Goal: Task Accomplishment & Management: Complete application form

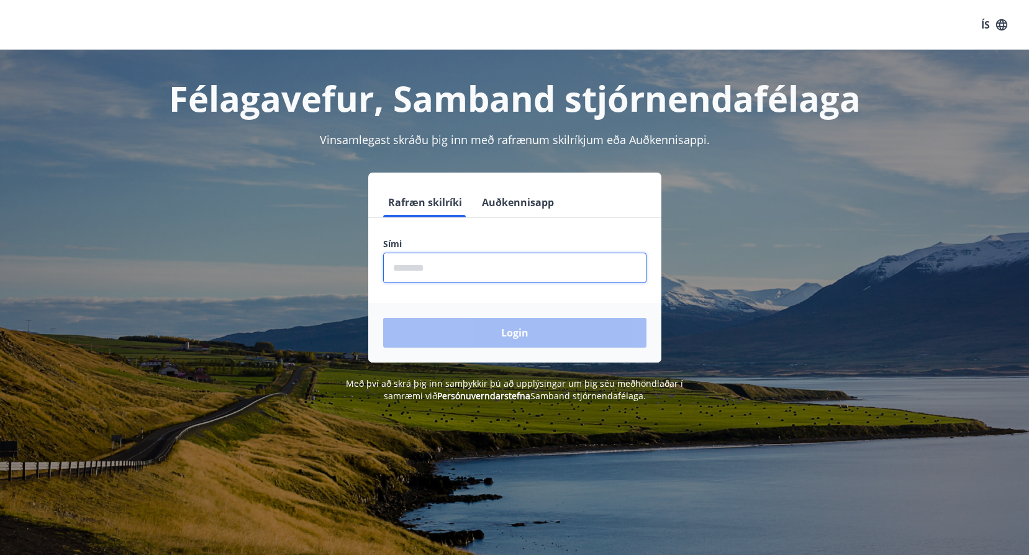
click at [432, 273] on input "phone" at bounding box center [514, 268] width 263 height 30
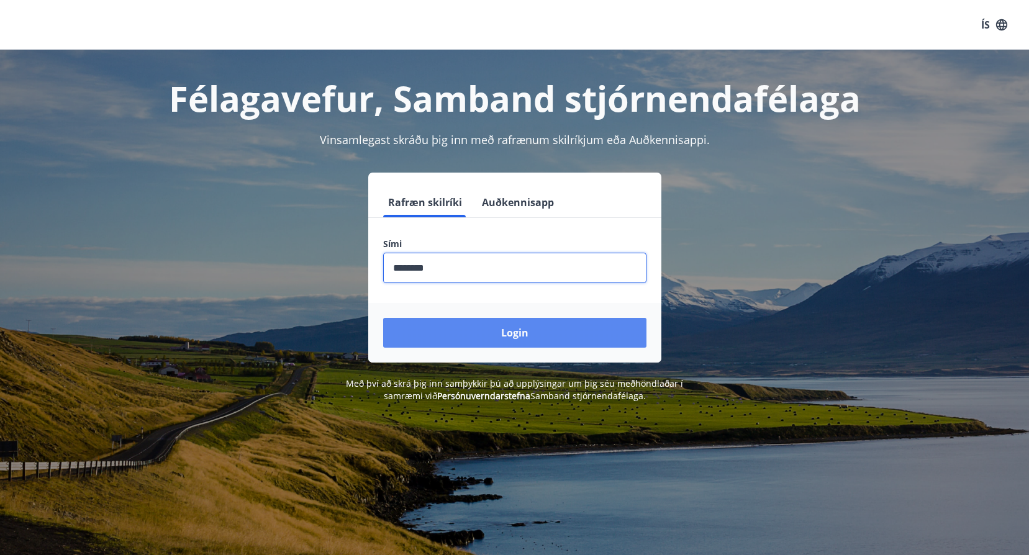
type input "********"
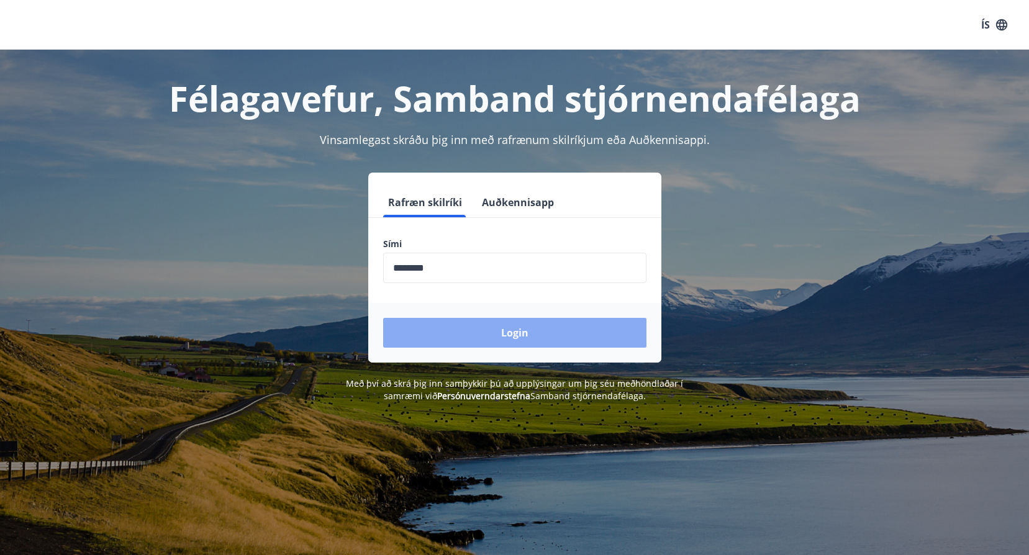
click at [519, 332] on button "Login" at bounding box center [514, 333] width 263 height 30
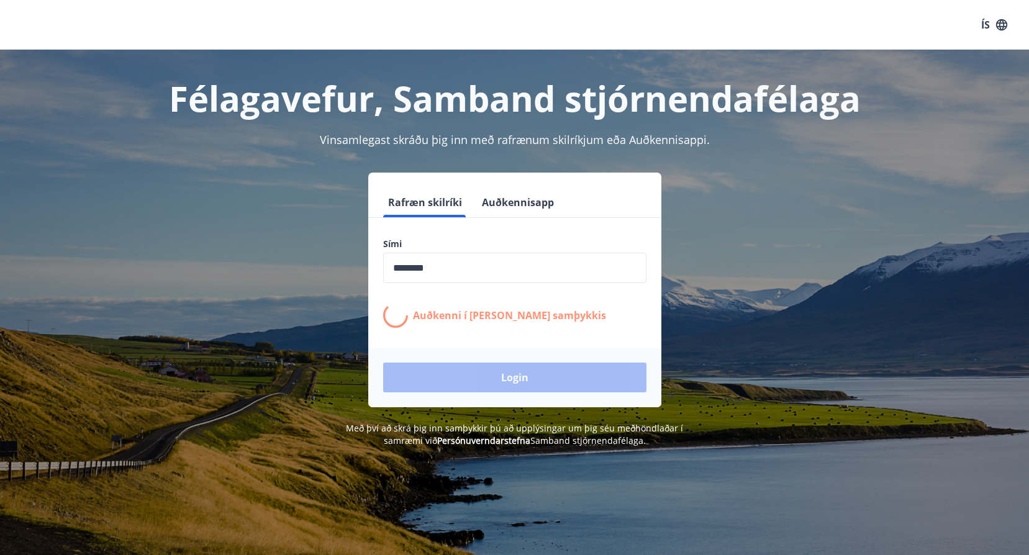
click at [514, 378] on div "Login" at bounding box center [514, 378] width 293 height 60
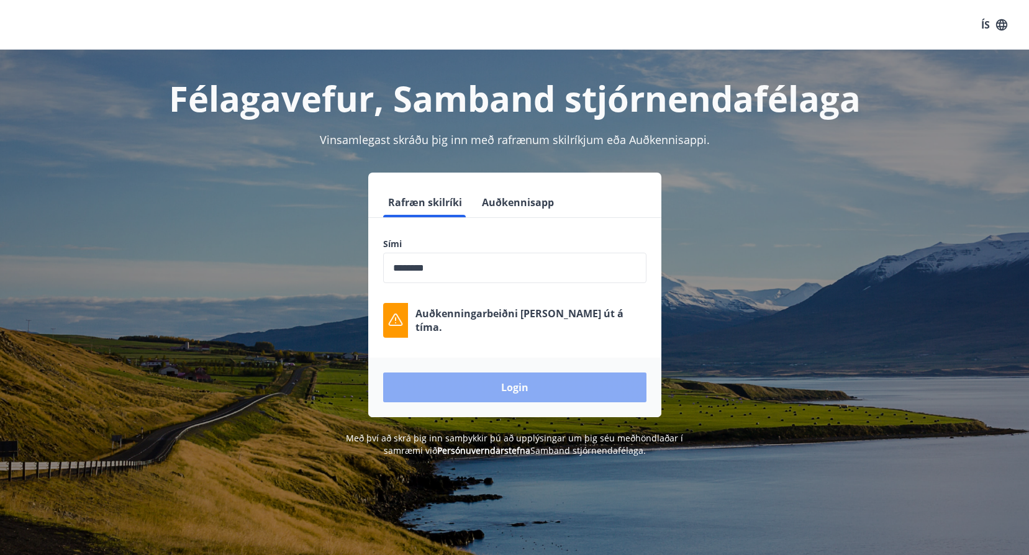
click at [521, 385] on button "Login" at bounding box center [514, 388] width 263 height 30
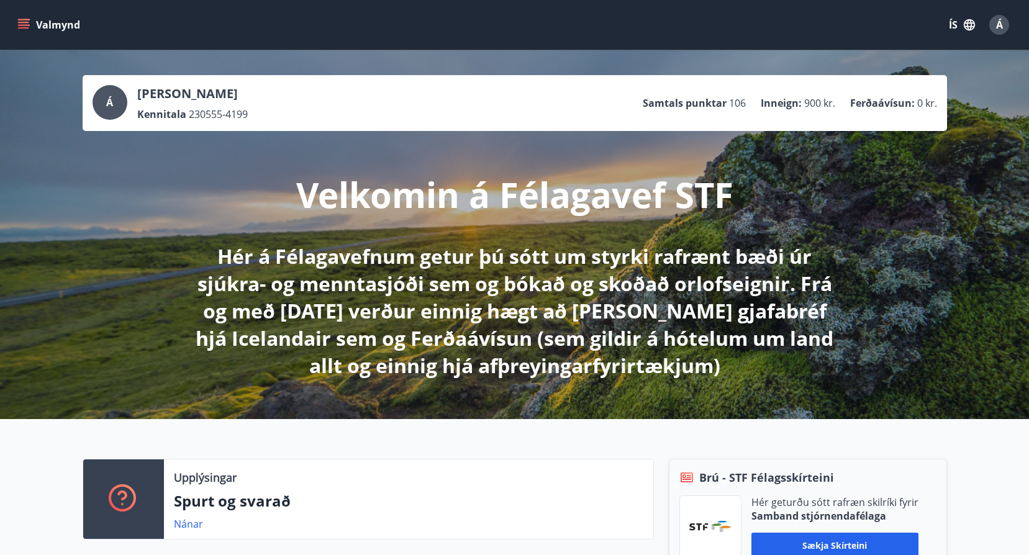
click at [20, 20] on icon "menu" at bounding box center [25, 19] width 14 height 1
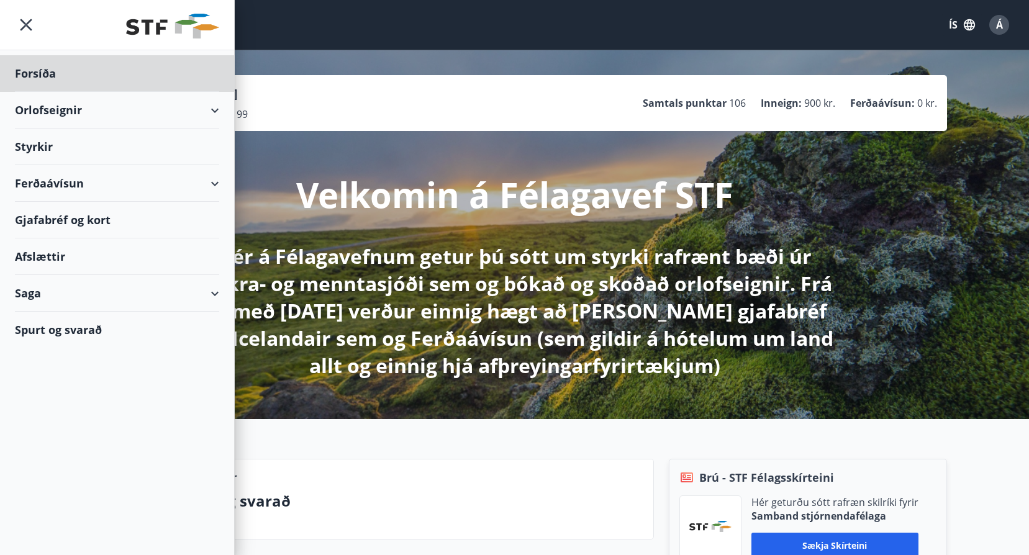
click at [24, 141] on div "Styrkir" at bounding box center [117, 147] width 204 height 37
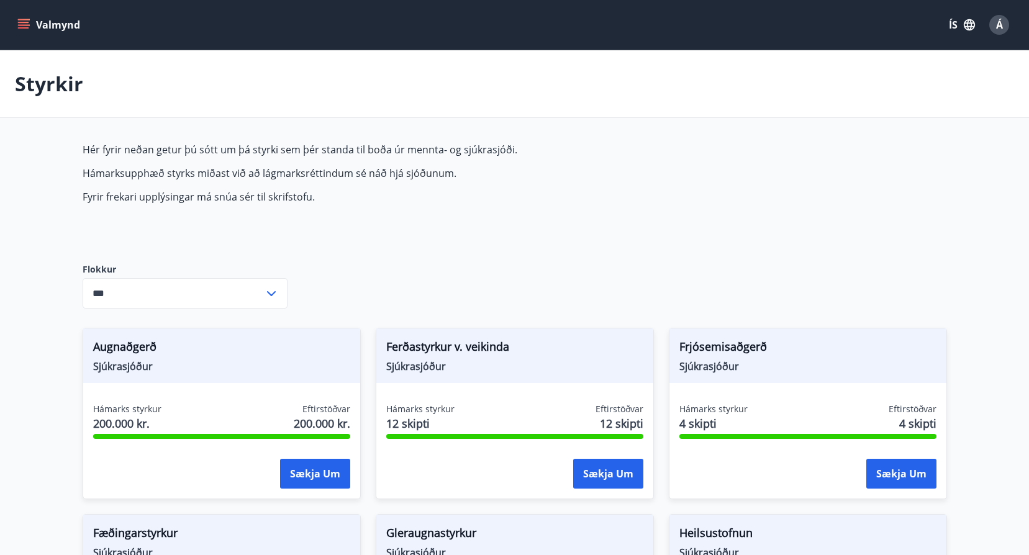
type input "***"
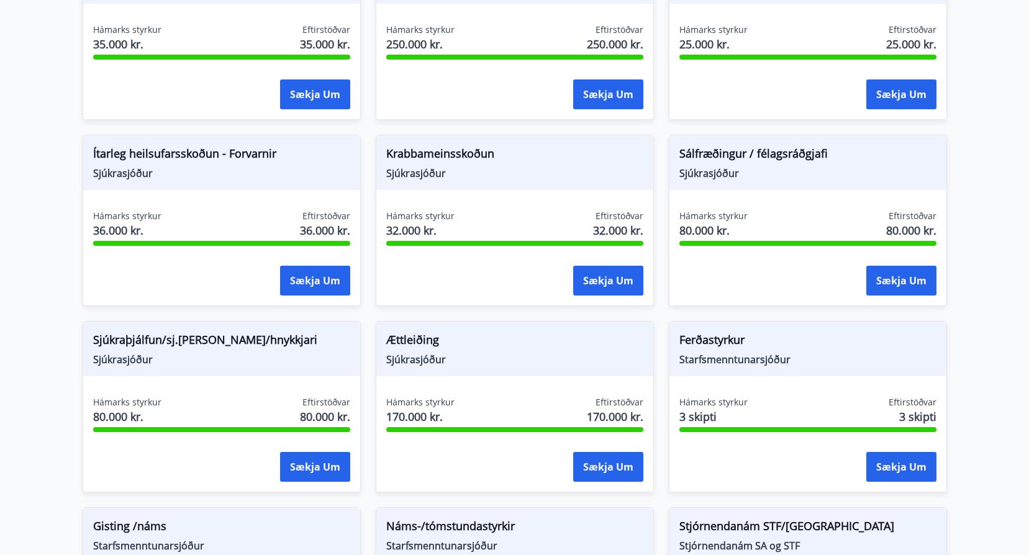
scroll to position [870, 0]
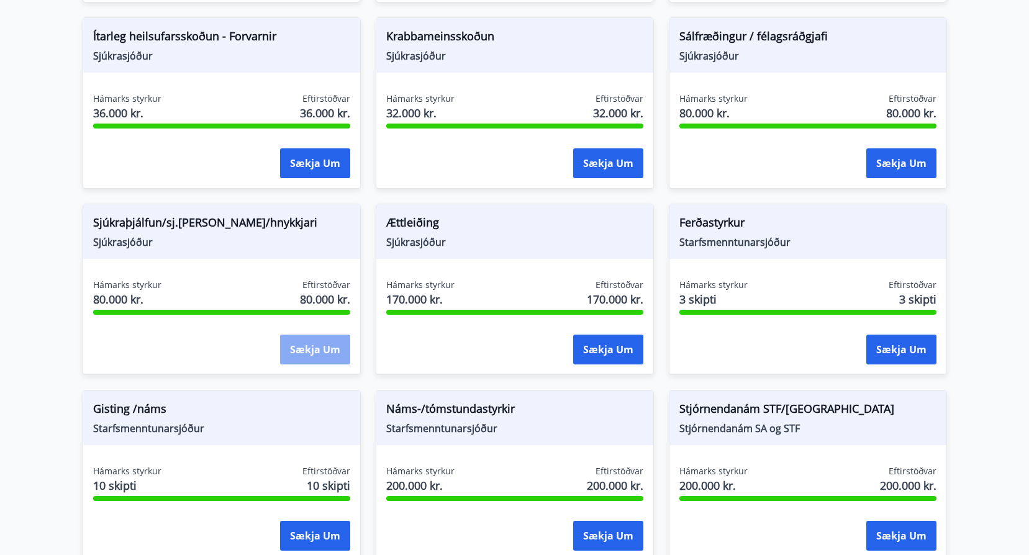
click at [311, 350] on button "Sækja um" at bounding box center [315, 350] width 70 height 30
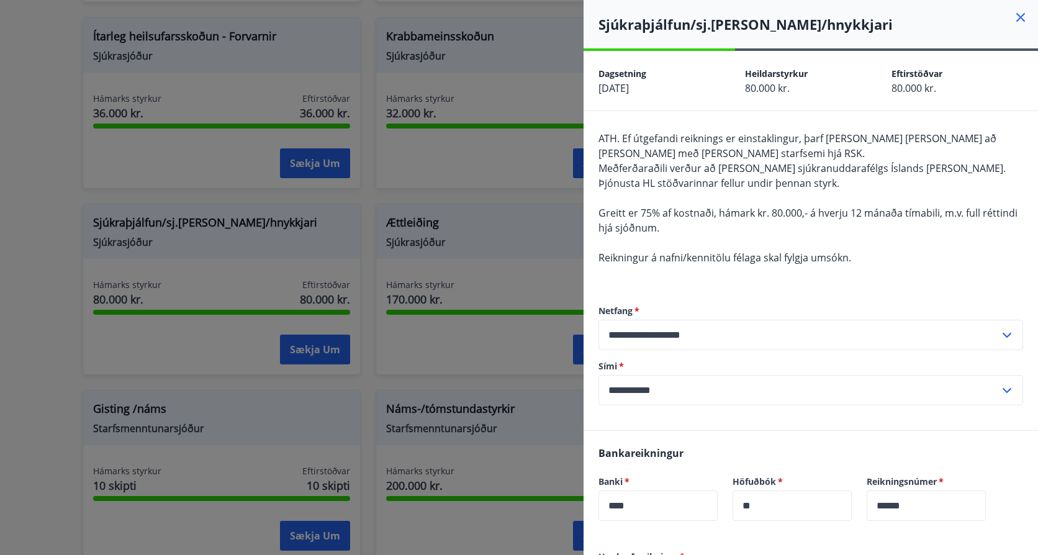
click at [1017, 19] on icon at bounding box center [1021, 17] width 9 height 9
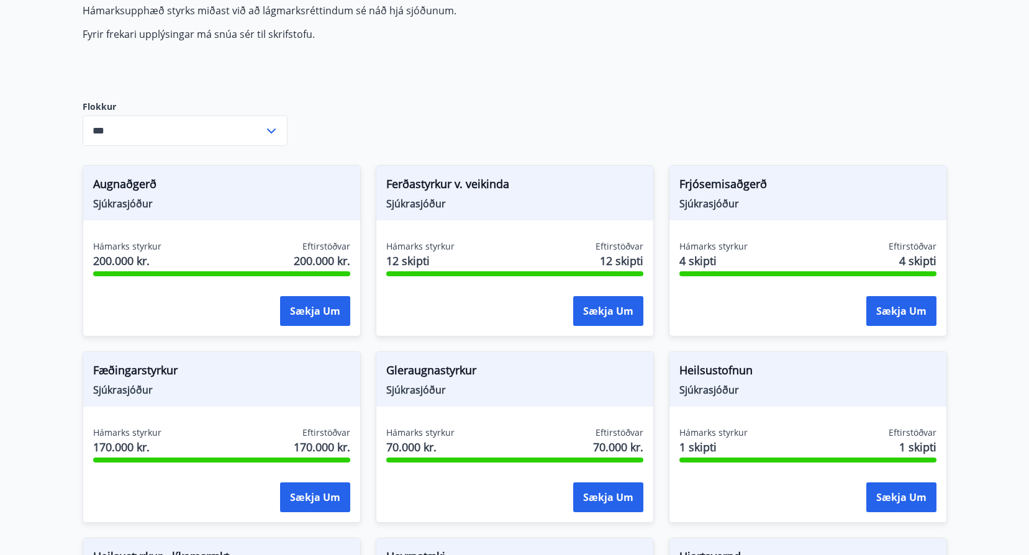
scroll to position [0, 0]
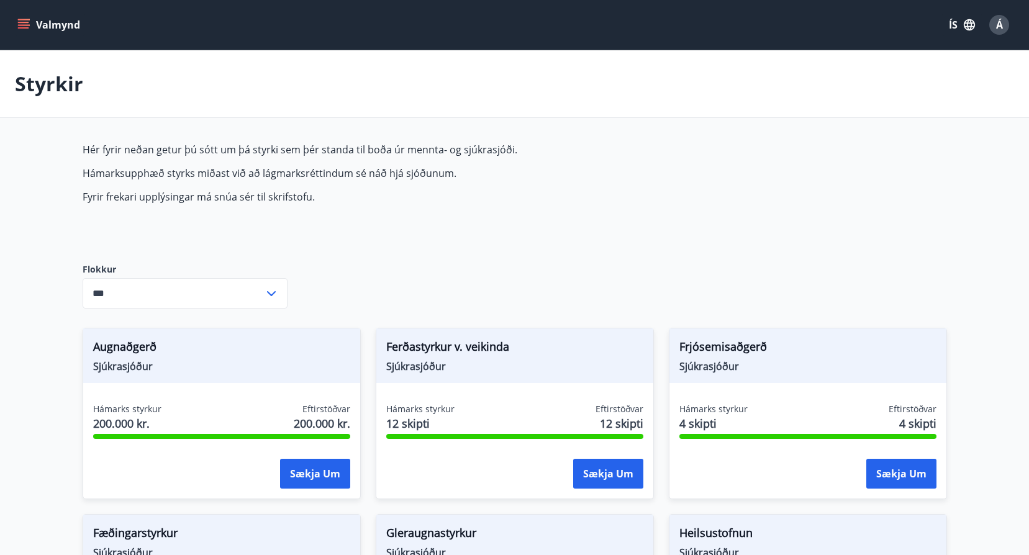
click at [995, 24] on div "Á" at bounding box center [999, 25] width 20 height 20
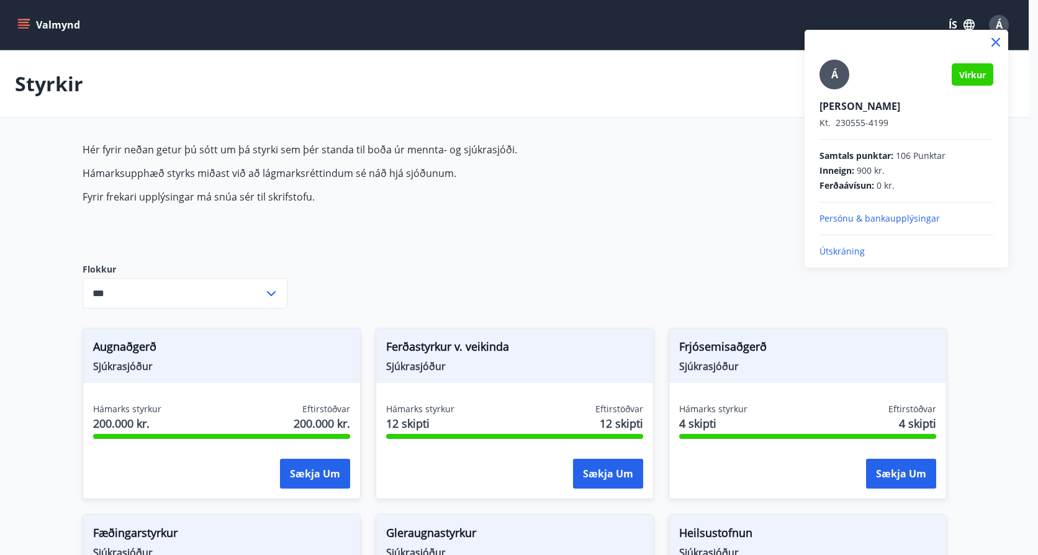
click at [49, 235] on div at bounding box center [519, 277] width 1038 height 555
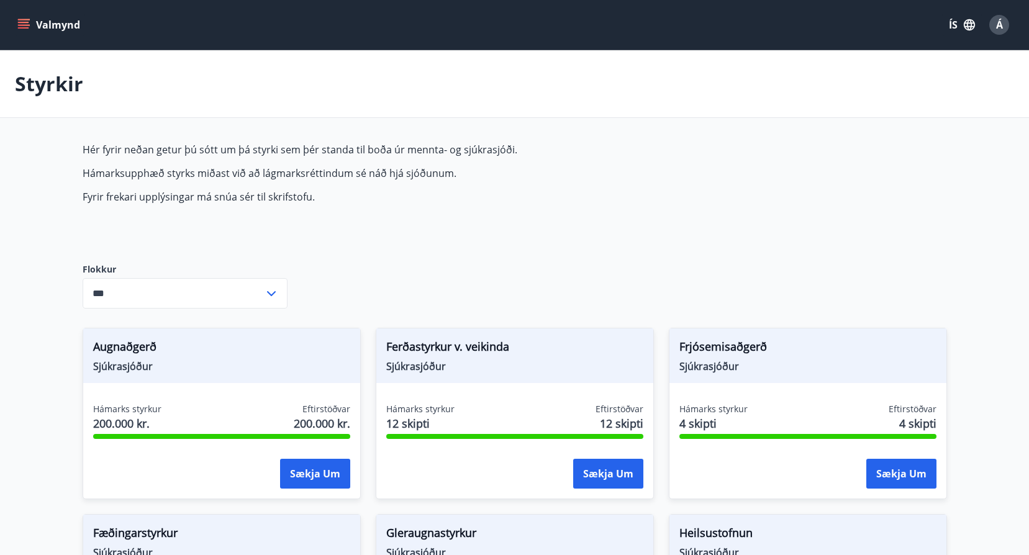
click at [1001, 21] on span "Á" at bounding box center [999, 25] width 7 height 14
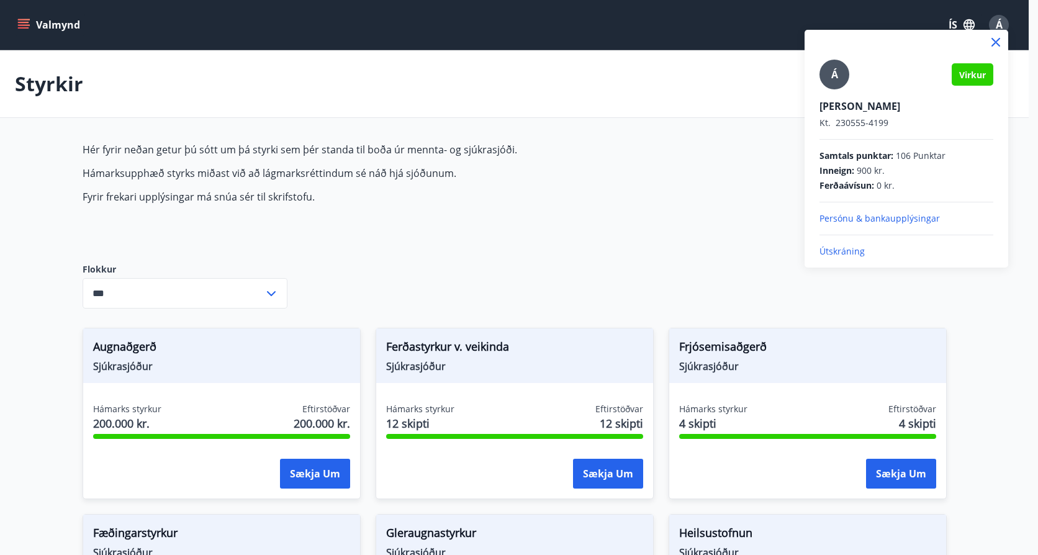
click at [845, 250] on p "Útskráning" at bounding box center [907, 251] width 174 height 12
